Goal: Find specific page/section: Find specific page/section

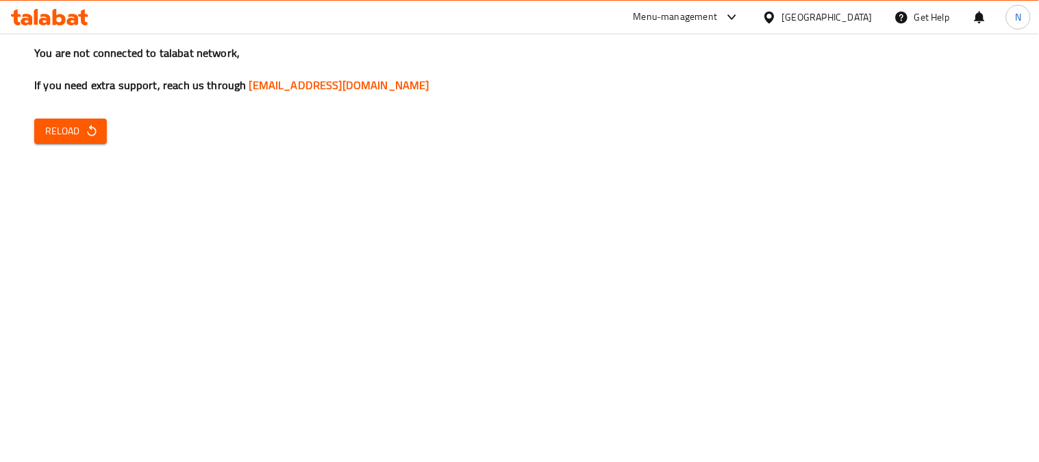
click at [153, 460] on div "You are not connected to talabat network, If you need extra support, reach us t…" at bounding box center [519, 231] width 1039 height 462
click at [92, 123] on span "Reload" at bounding box center [70, 131] width 51 height 17
click at [92, 126] on icon "button" at bounding box center [92, 131] width 14 height 14
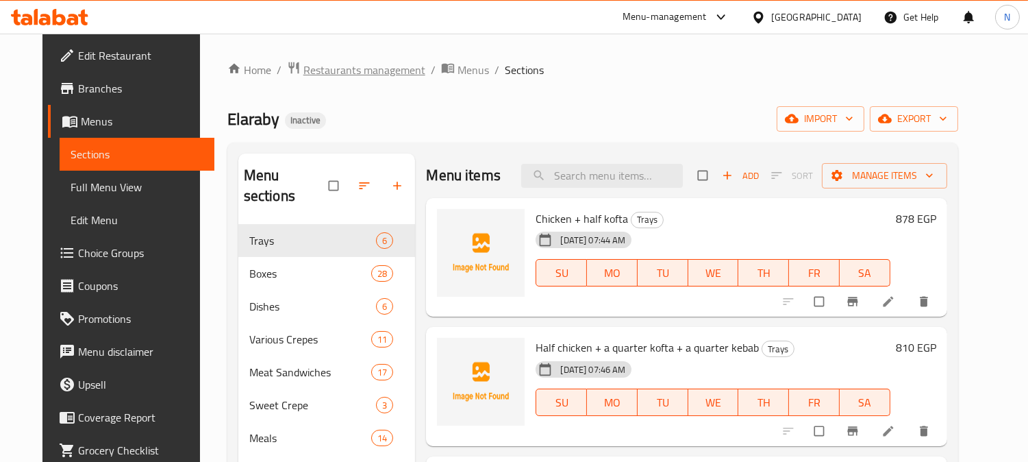
click at [354, 74] on span "Restaurants management" at bounding box center [364, 70] width 122 height 16
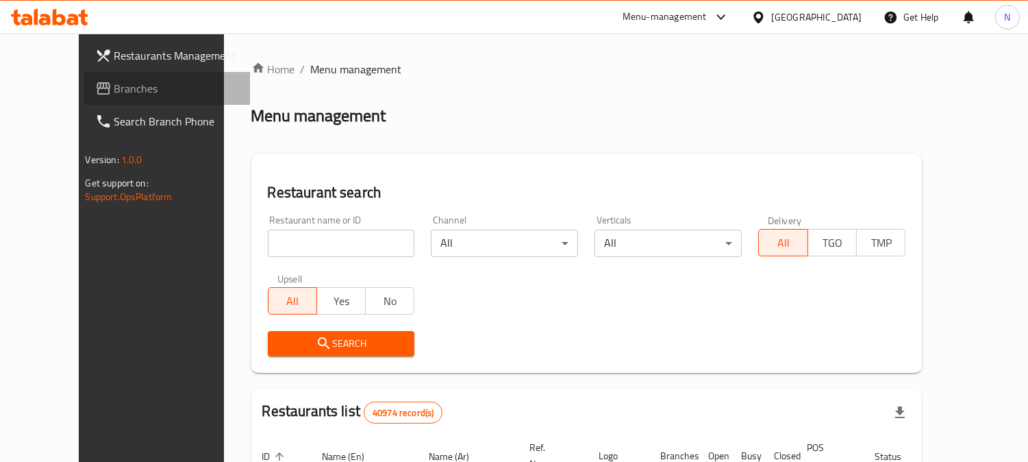
click at [88, 101] on link "Branches" at bounding box center [167, 88] width 166 height 33
click at [114, 87] on span "Branches" at bounding box center [176, 88] width 125 height 16
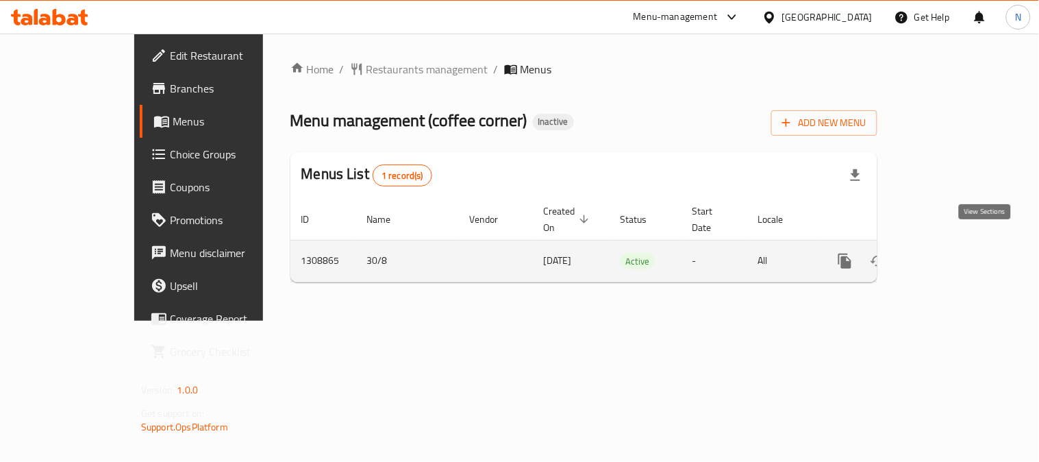
click at [952, 253] on icon "enhanced table" at bounding box center [944, 261] width 16 height 16
